Goal: Information Seeking & Learning: Learn about a topic

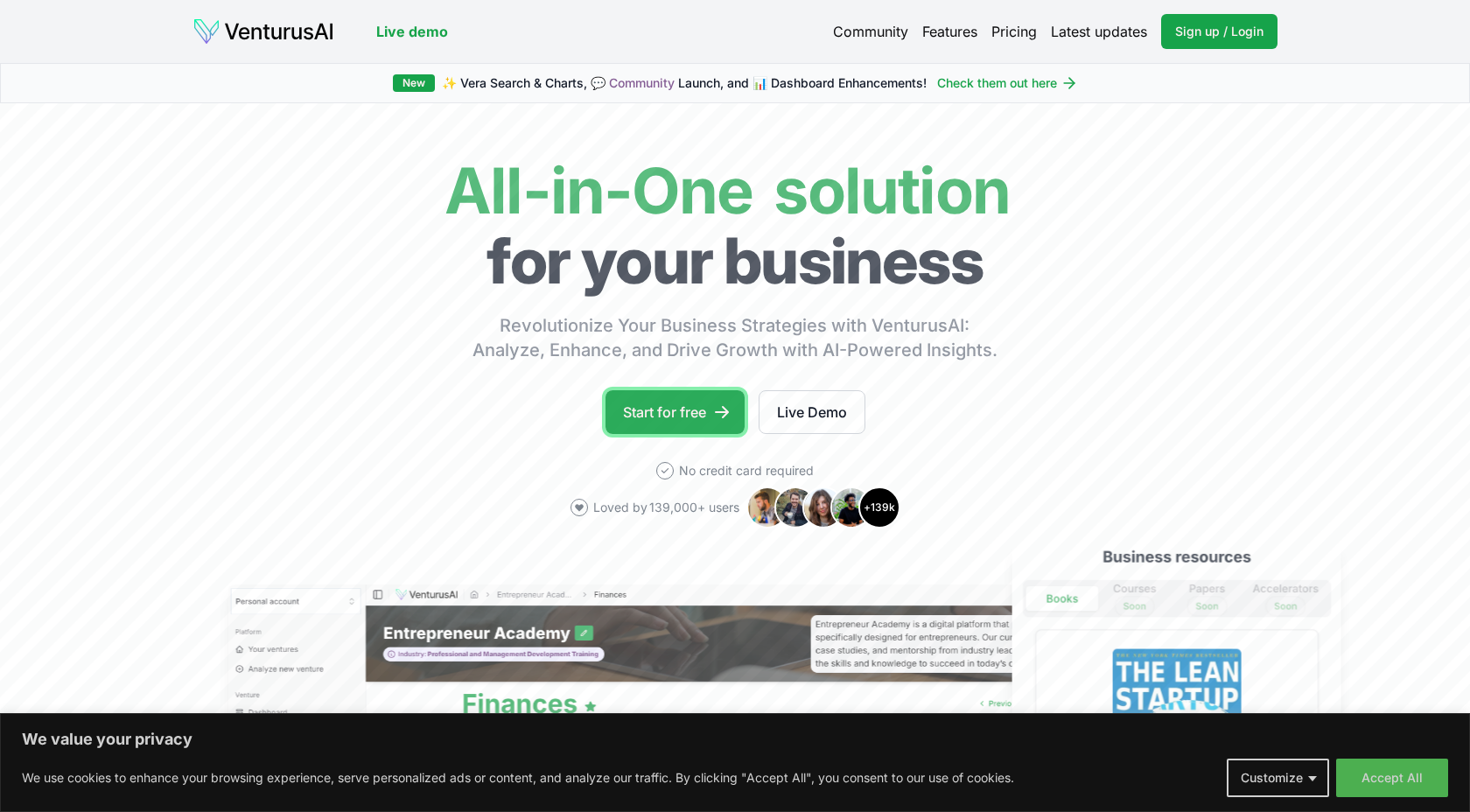
click at [677, 412] on link "Start for free" at bounding box center [674, 411] width 139 height 44
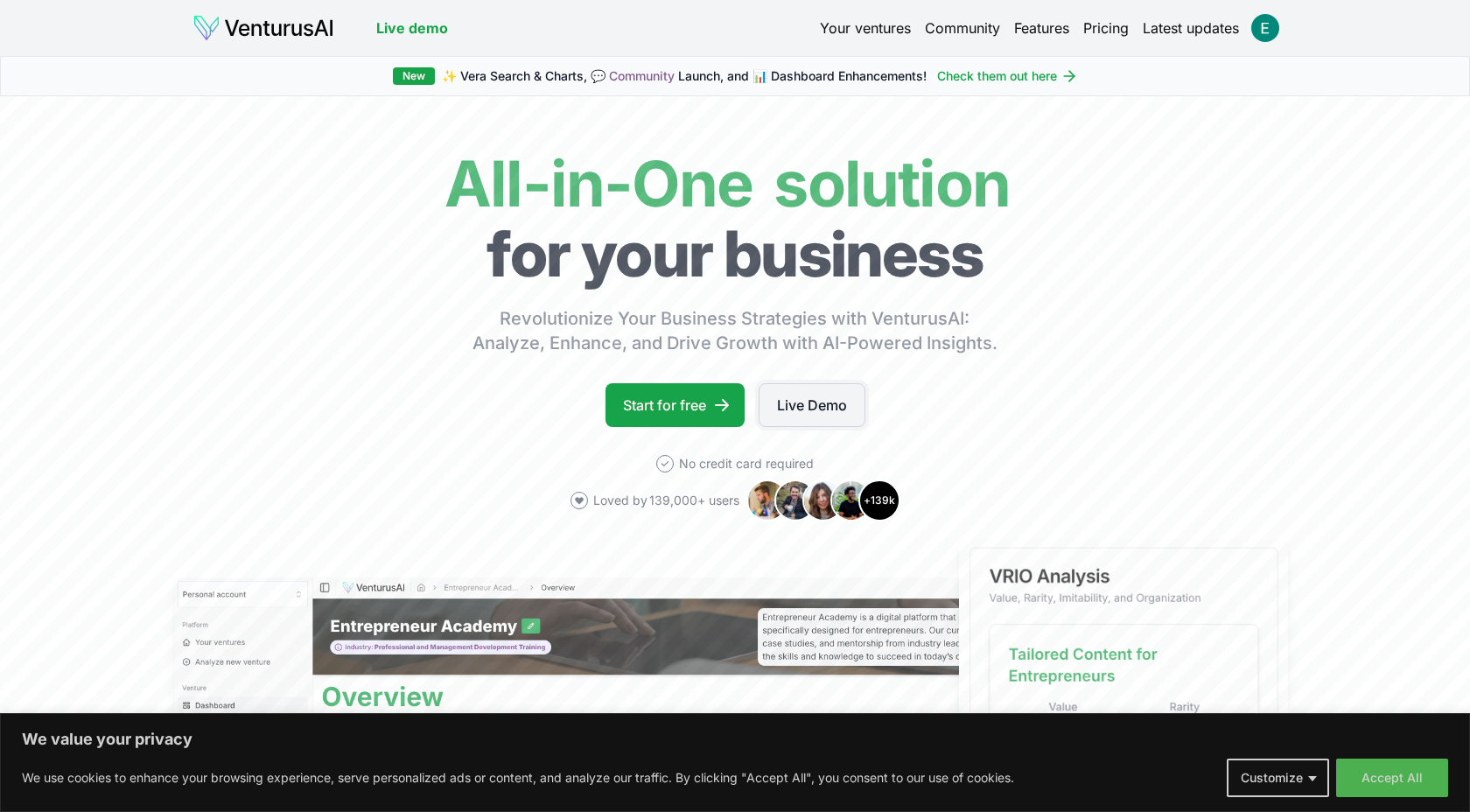
click at [800, 406] on link "Live Demo" at bounding box center [812, 405] width 107 height 44
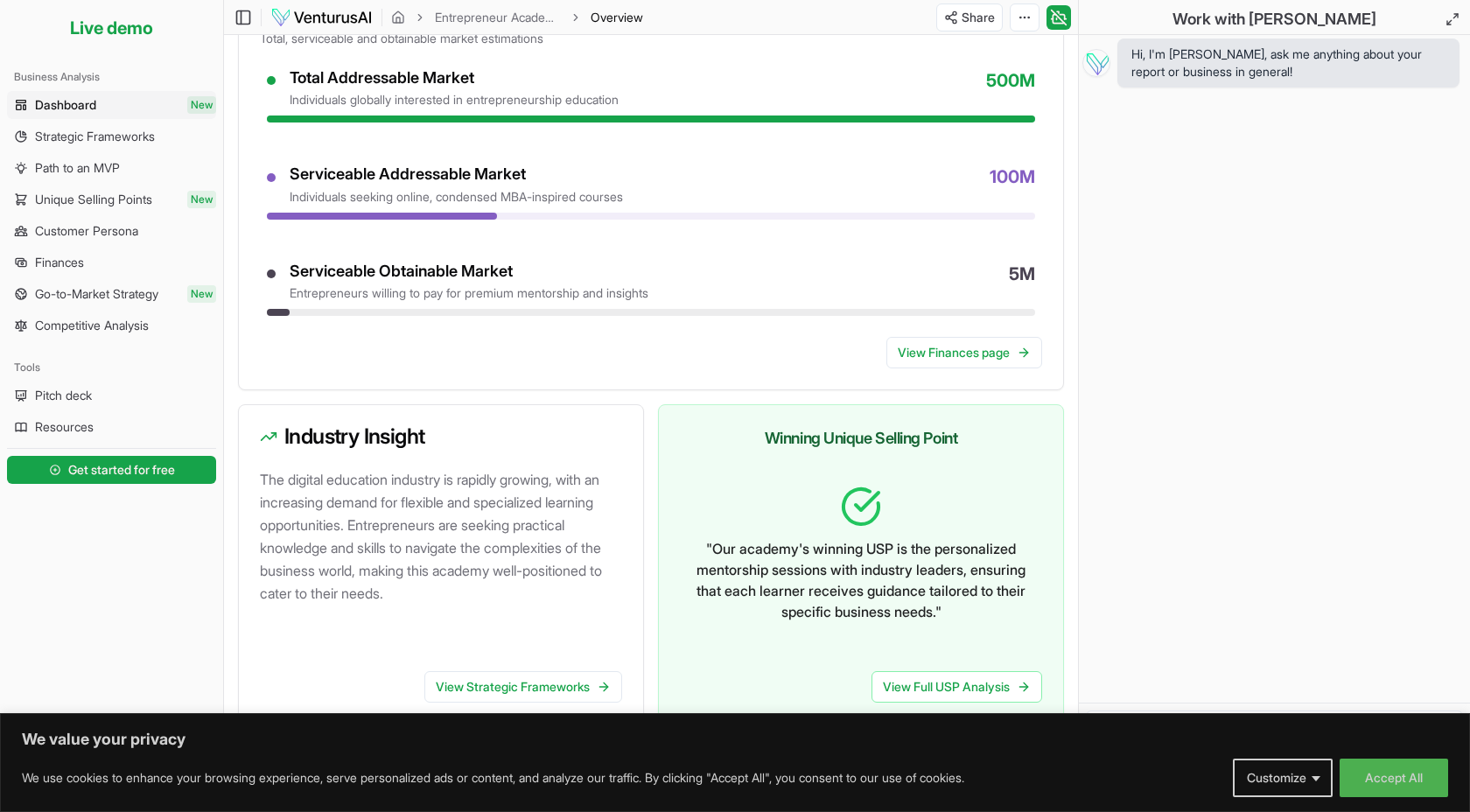
scroll to position [841, 0]
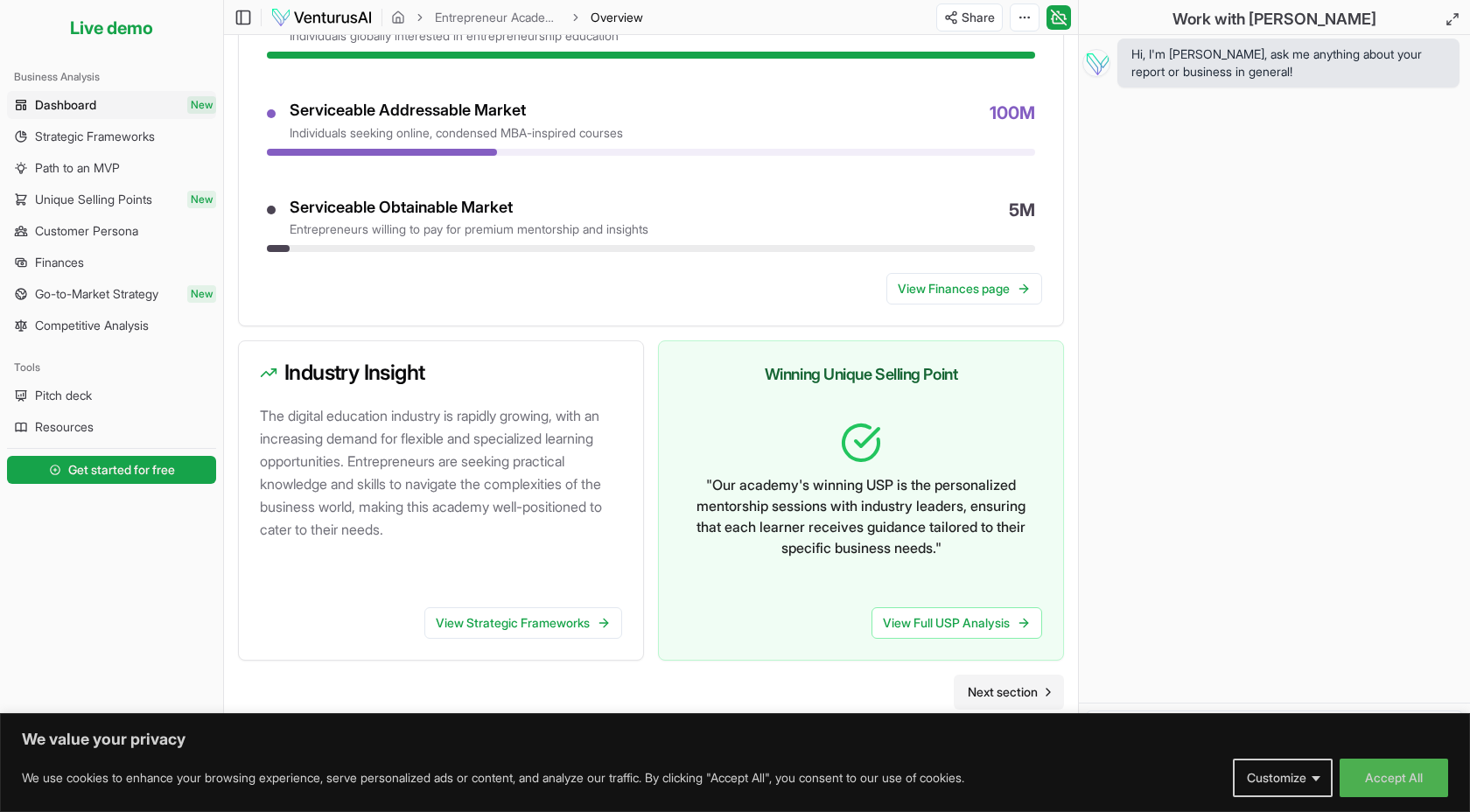
click at [982, 688] on span "Next section" at bounding box center [1003, 692] width 70 height 18
